Goal: Find specific page/section: Find specific page/section

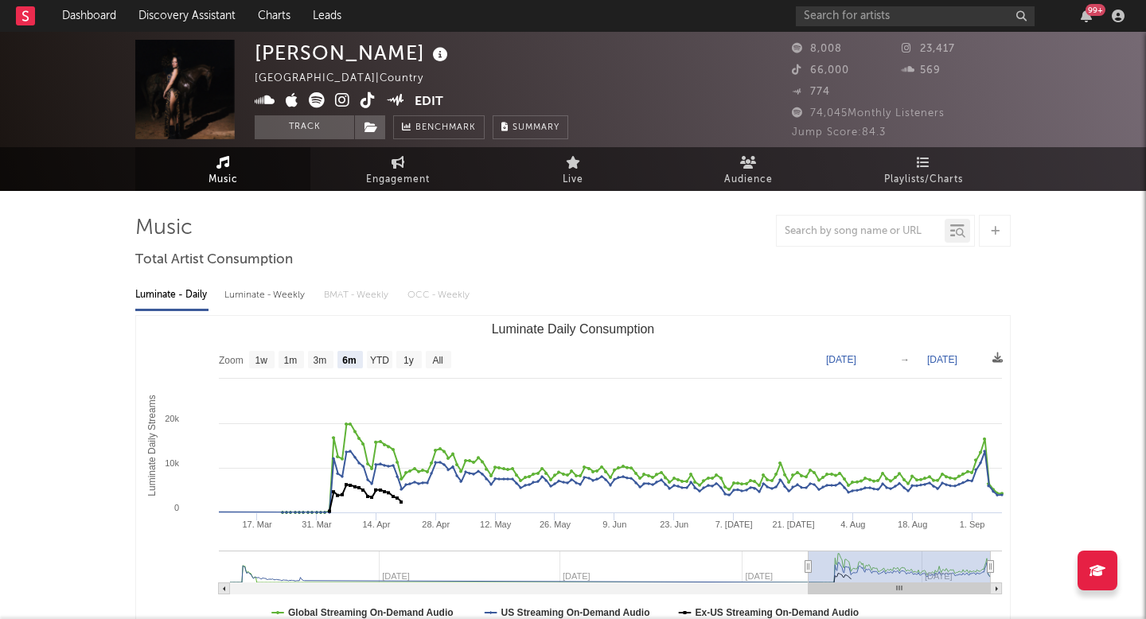
select select "6m"
drag, startPoint x: 878, startPoint y: 2, endPoint x: 921, endPoint y: 28, distance: 51.0
click at [921, 28] on div "99 +" at bounding box center [963, 16] width 334 height 32
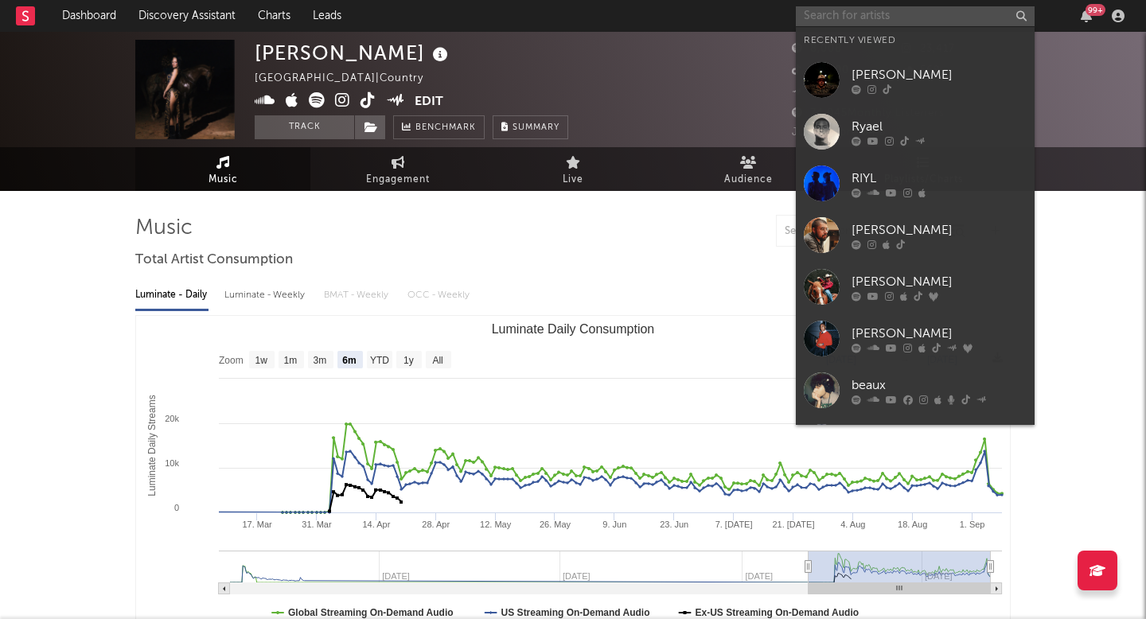
click at [921, 19] on input "text" at bounding box center [915, 16] width 239 height 20
paste input "[URL][DOMAIN_NAME]"
type input "[URL][DOMAIN_NAME]"
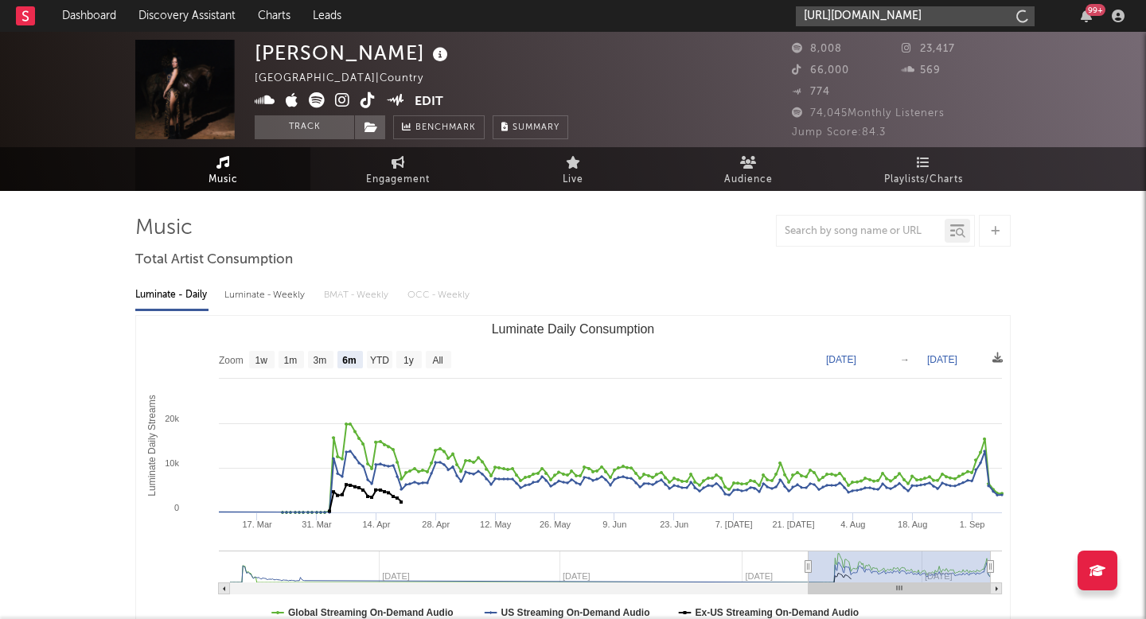
scroll to position [0, 265]
click at [903, 13] on input "[URL][DOMAIN_NAME]" at bounding box center [915, 16] width 239 height 20
click at [851, 18] on input "[URL][DOMAIN_NAME]" at bounding box center [915, 16] width 239 height 20
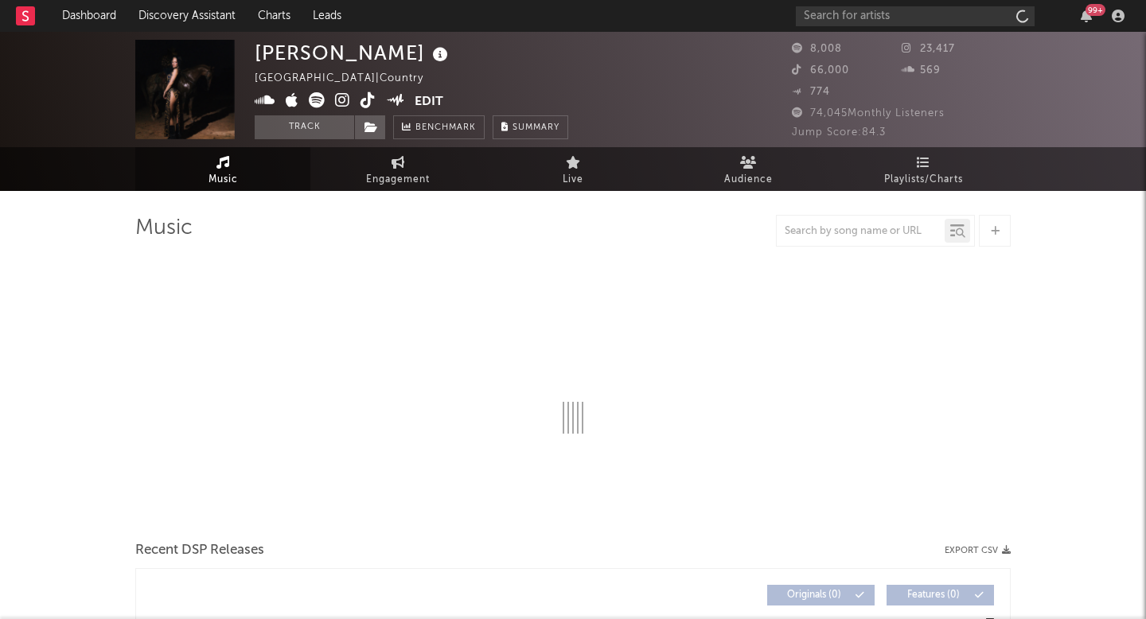
select select "6m"
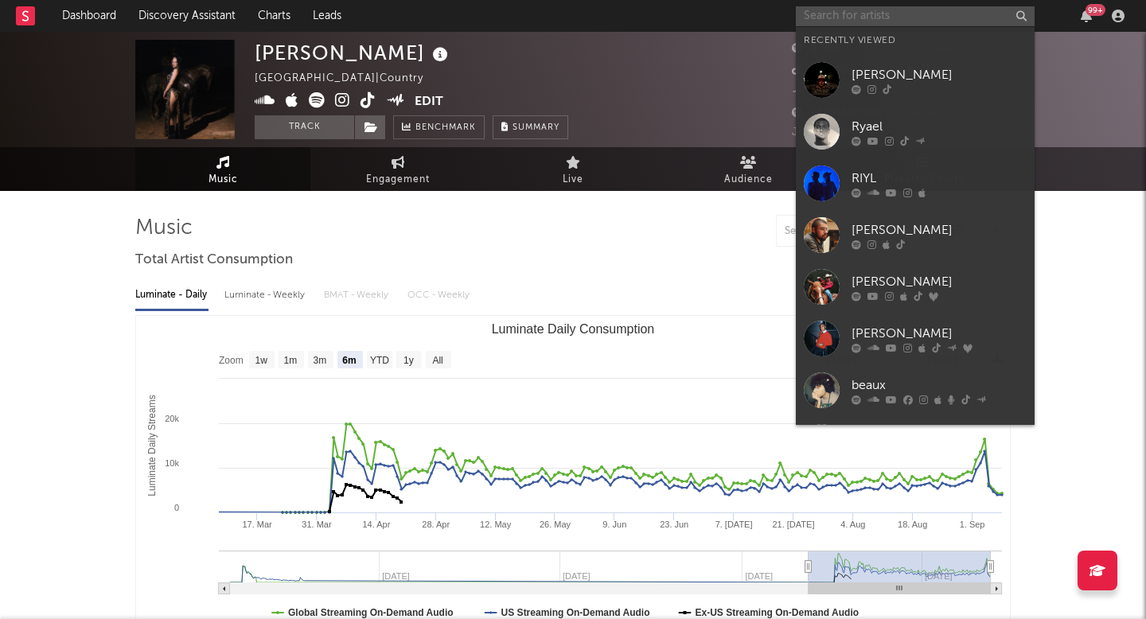
click at [850, 10] on input "text" at bounding box center [915, 16] width 239 height 20
paste input "[URL][DOMAIN_NAME]"
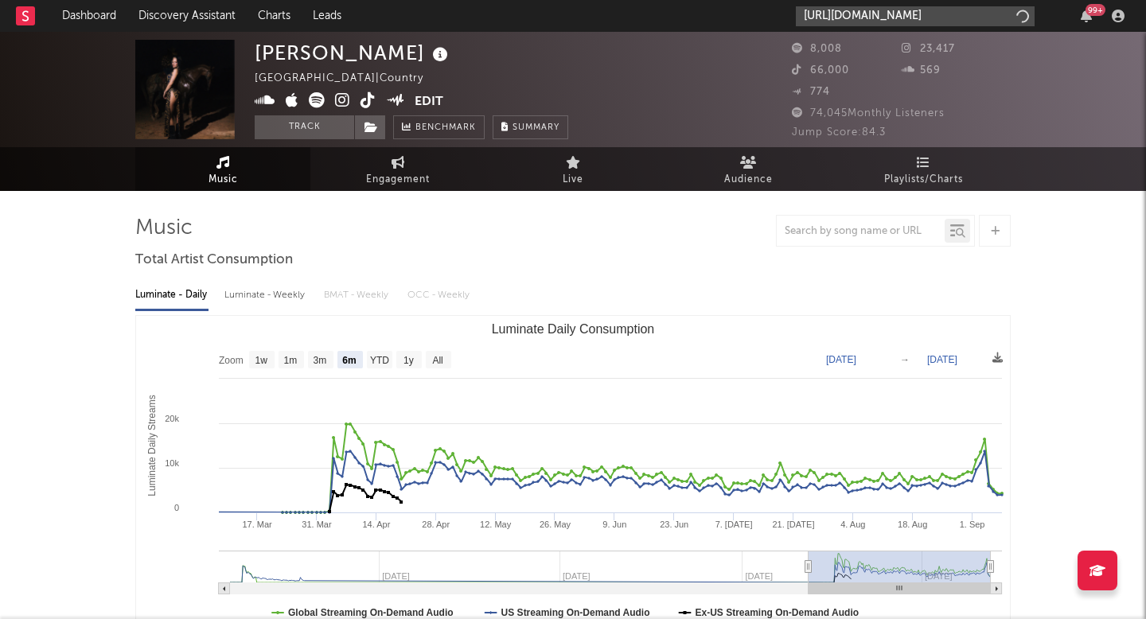
scroll to position [0, 265]
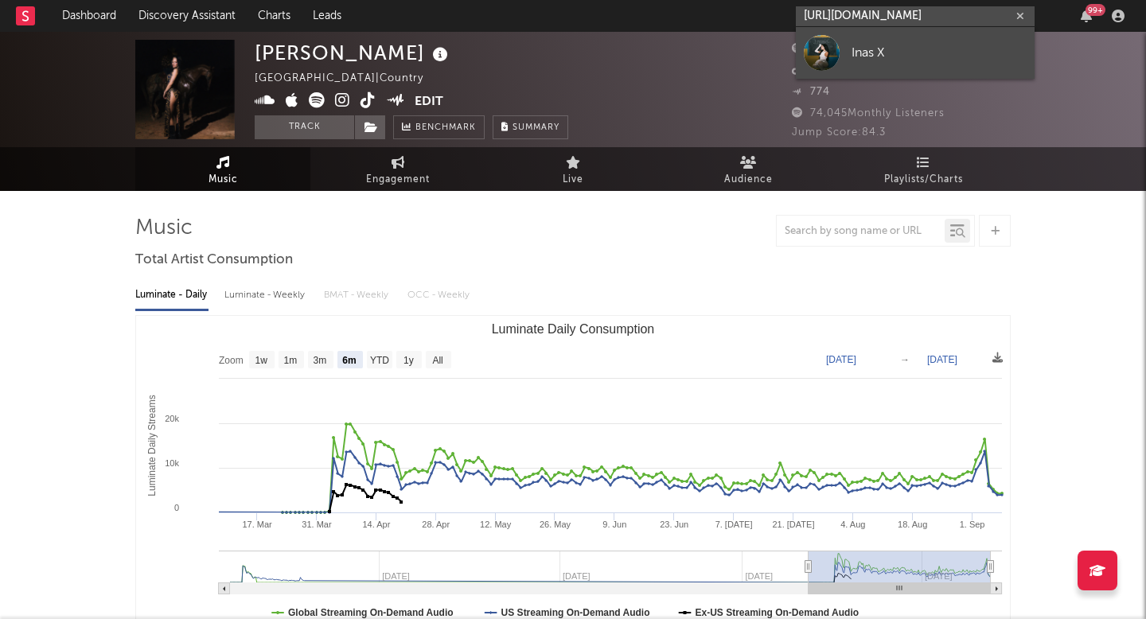
type input "[URL][DOMAIN_NAME]"
click at [885, 45] on div "Inas X" at bounding box center [938, 52] width 175 height 19
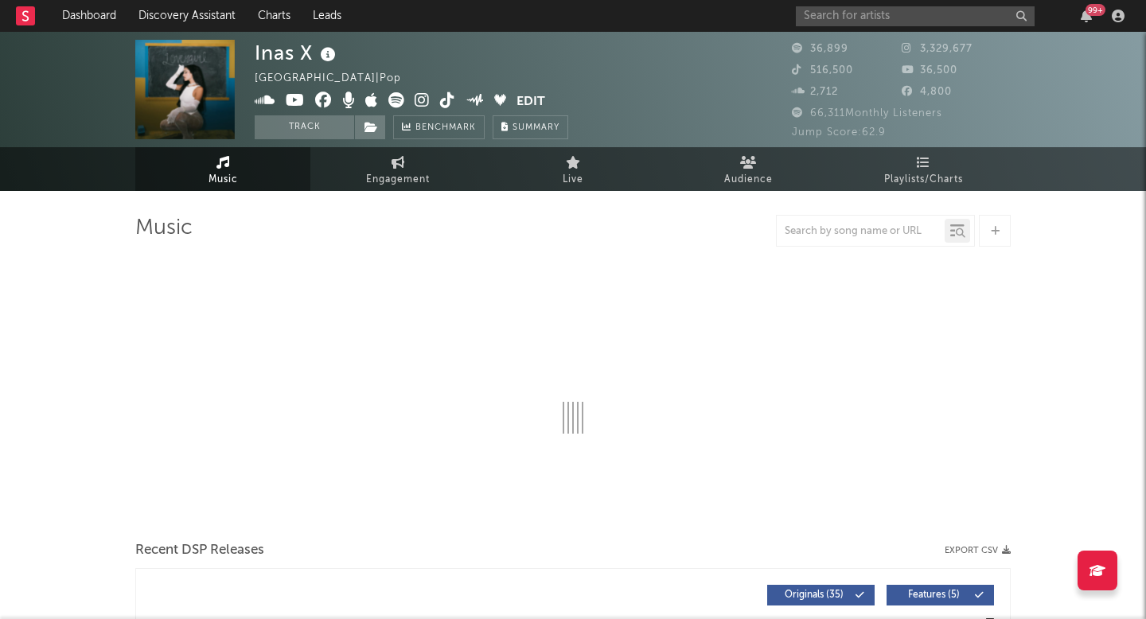
select select "6m"
